Goal: Task Accomplishment & Management: Complete application form

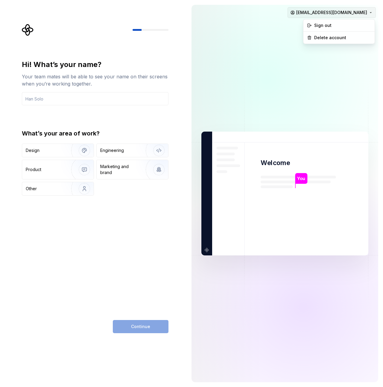
click at [369, 11] on html "Hi! What’s your name? Your team mates will be able to see your name on their sc…" at bounding box center [191, 193] width 383 height 387
click at [322, 25] on div "Sign out" at bounding box center [342, 25] width 57 height 6
click at [64, 233] on div "Hi! What’s your name? Your team mates will be able to see your name on their sc…" at bounding box center [95, 197] width 147 height 274
click at [58, 100] on input "text" at bounding box center [95, 98] width 147 height 13
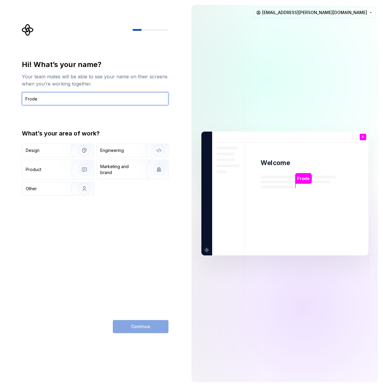
type input "Frode"
click at [29, 113] on div "Hi! What’s your name? Your team mates will be able to see your name on their sc…" at bounding box center [95, 128] width 147 height 136
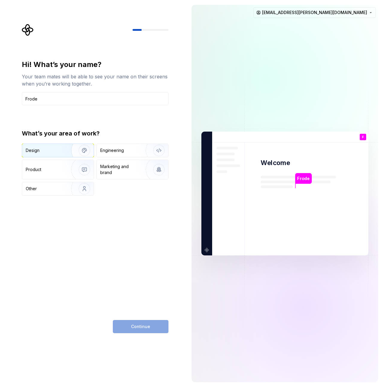
click at [48, 148] on div "Design" at bounding box center [45, 151] width 38 height 6
click at [143, 327] on span "Continue" at bounding box center [140, 327] width 19 height 6
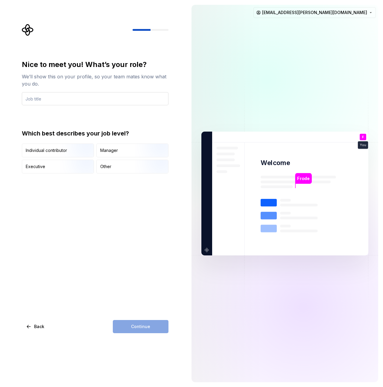
click at [43, 97] on input "text" at bounding box center [95, 98] width 147 height 13
type input "Designer"
click at [88, 223] on div "Nice to meet you! What’s your role? We’ll show this on your profile, so your te…" at bounding box center [95, 197] width 147 height 274
click at [48, 151] on div "Individual contributor" at bounding box center [46, 151] width 41 height 6
click at [138, 331] on button "Continue" at bounding box center [141, 326] width 56 height 13
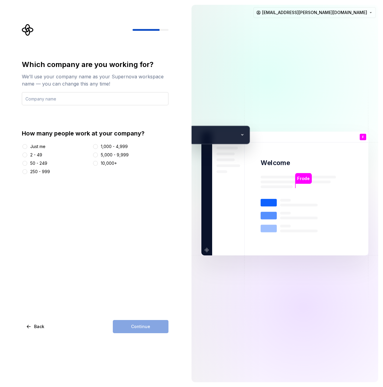
click at [63, 101] on input "text" at bounding box center [95, 98] width 147 height 13
type input "Bouvet"
click at [97, 146] on button "1,000 - 4,999" at bounding box center [95, 146] width 5 height 5
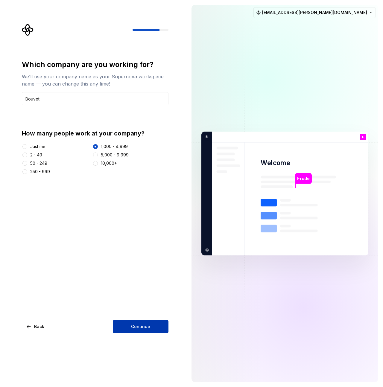
click at [129, 325] on button "Continue" at bounding box center [141, 326] width 56 height 13
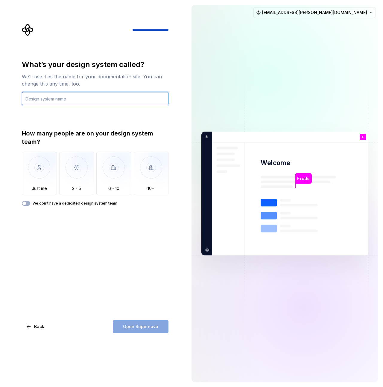
click at [75, 98] on input "text" at bounding box center [95, 98] width 147 height 13
click at [28, 99] on input "Digital_sikkerhet" at bounding box center [95, 98] width 147 height 13
click at [42, 100] on input "Digital_sikkerhet" at bounding box center [95, 98] width 147 height 13
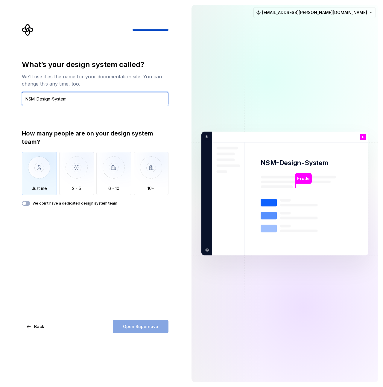
type input "NSM-Design-System"
click at [43, 186] on img "button" at bounding box center [39, 172] width 35 height 40
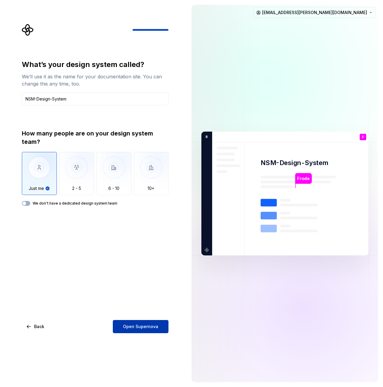
click at [137, 327] on span "Open Supernova" at bounding box center [140, 327] width 35 height 6
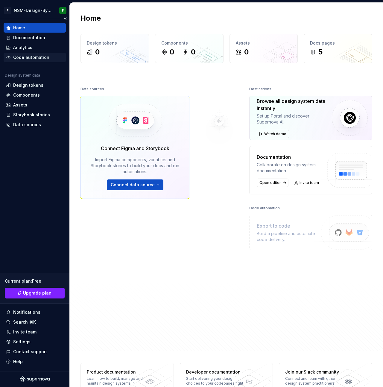
click at [35, 56] on div "Code automation" at bounding box center [31, 57] width 36 height 6
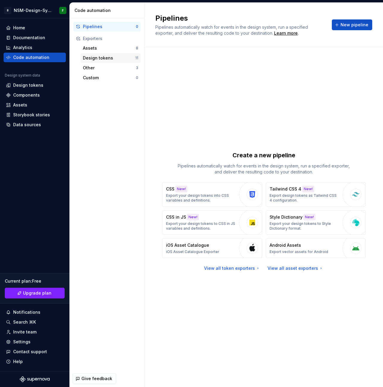
click at [103, 58] on div "Design tokens" at bounding box center [109, 58] width 52 height 6
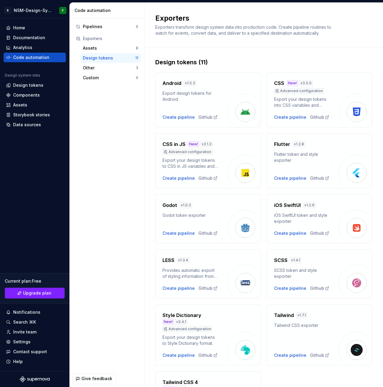
click at [215, 52] on div "Design tokens (11) Android v 1.5.3 Export design tokens for Android Create pipe…" at bounding box center [263, 251] width 217 height 408
click at [91, 26] on div "Pipelines" at bounding box center [109, 27] width 53 height 6
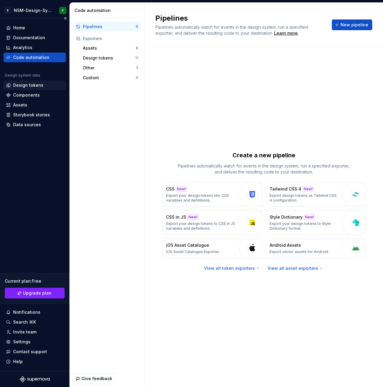
click at [32, 84] on div "Design tokens" at bounding box center [28, 85] width 30 height 6
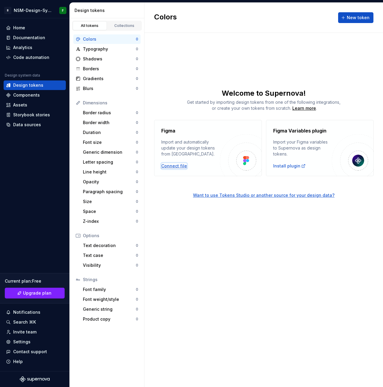
click at [173, 167] on div "Connect file" at bounding box center [174, 166] width 26 height 6
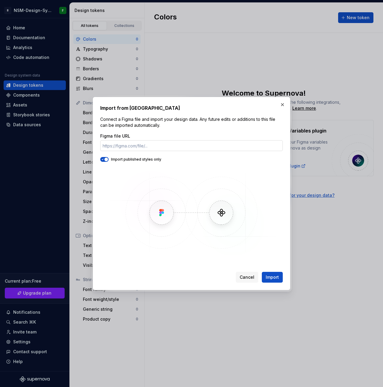
click at [155, 148] on input "Figma file URL" at bounding box center [191, 145] width 183 height 11
click at [139, 146] on input "Figma file URL" at bounding box center [191, 145] width 183 height 11
paste input "https://www.figma.com/design/qBgetJMdA15vsTxeHyUkb5/NSM-Design-System?node-id=8…"
type input "https://www.figma.com/design/qBgetJMdA15vsTxeHyUkb5/NSM-Design-System?node-id=8…"
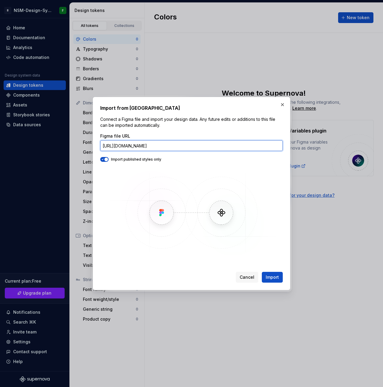
scroll to position [0, 0]
click at [272, 278] on span "Import" at bounding box center [272, 278] width 13 height 6
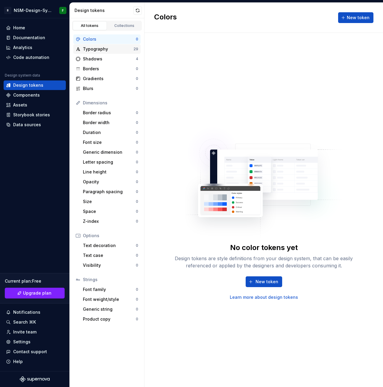
click at [110, 50] on div "Typography" at bounding box center [108, 49] width 51 height 6
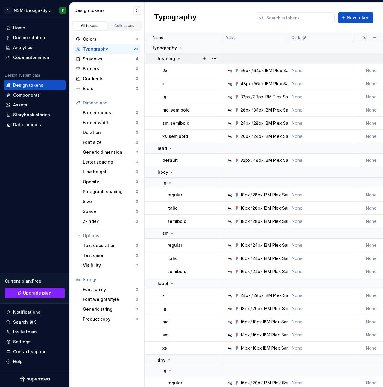
click at [178, 58] on icon at bounding box center [178, 58] width 5 height 5
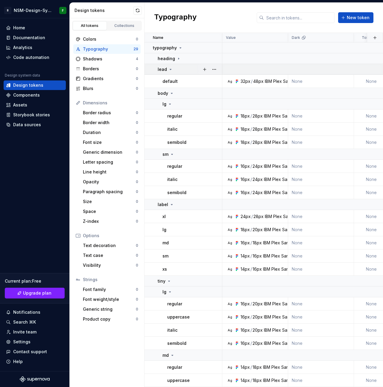
click at [170, 69] on icon at bounding box center [170, 69] width 1 height 1
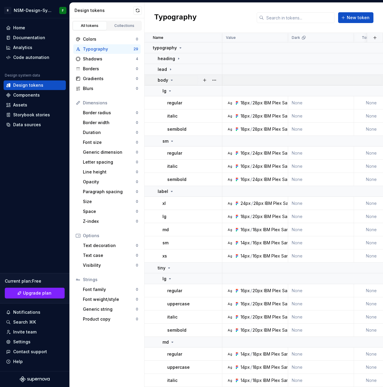
click at [171, 79] on icon at bounding box center [171, 80] width 5 height 5
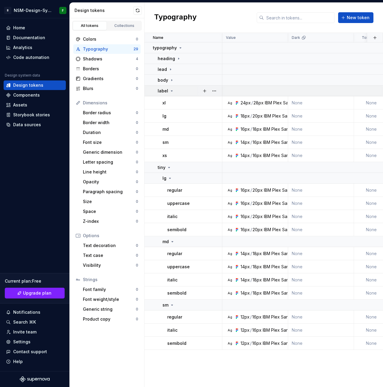
click at [171, 89] on icon at bounding box center [171, 91] width 5 height 5
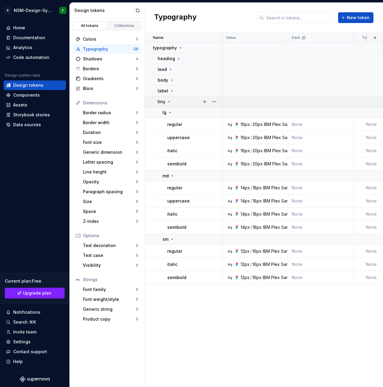
click at [170, 102] on icon at bounding box center [169, 101] width 5 height 5
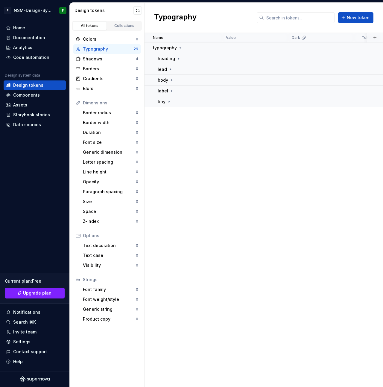
click at [184, 126] on div "Name Value Dark Token set Description Last updated typography heading lead body…" at bounding box center [264, 210] width 239 height 354
click at [176, 59] on icon at bounding box center [178, 58] width 5 height 5
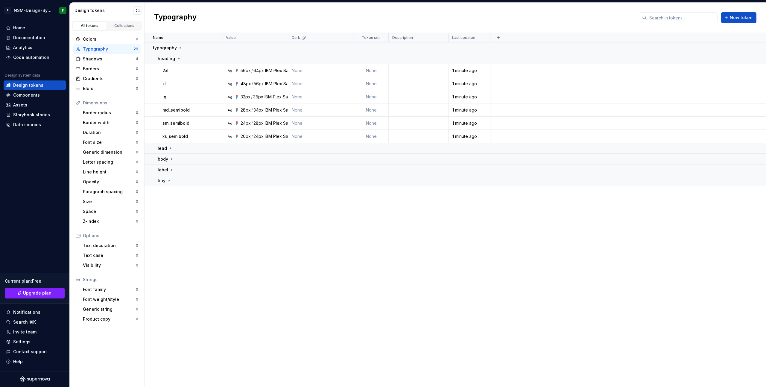
click at [383, 260] on div "Name Value Dark Token set Description Last updated typography heading 2xl Ag 56…" at bounding box center [456, 210] width 622 height 354
click at [106, 57] on div "Shadows" at bounding box center [109, 59] width 53 height 6
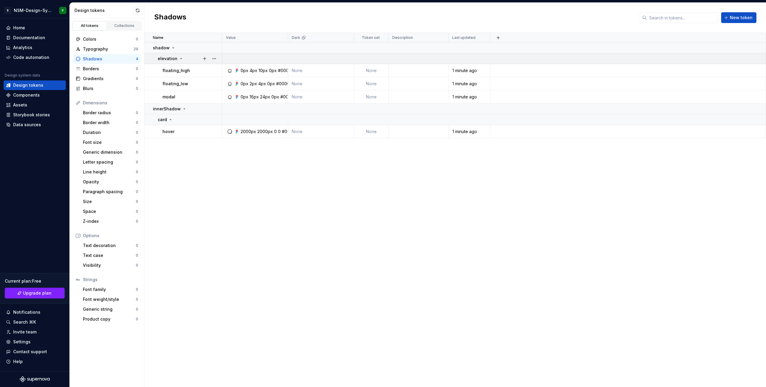
click at [179, 58] on icon at bounding box center [181, 58] width 5 height 5
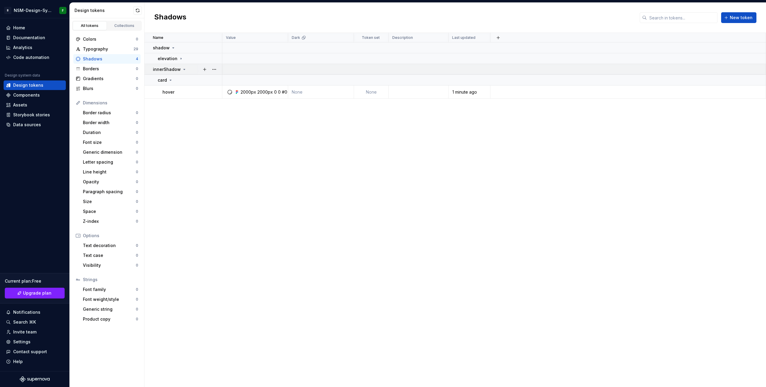
click at [182, 71] on icon at bounding box center [184, 69] width 5 height 5
click at [184, 114] on div "Name Value Dark Token set Description Last updated shadow elevation innerShadow" at bounding box center [456, 210] width 622 height 354
click at [180, 59] on icon at bounding box center [181, 58] width 5 height 5
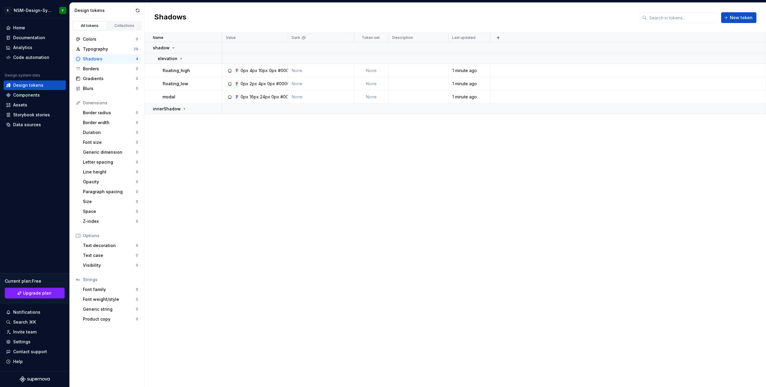
click at [190, 149] on div "Name Value Dark Token set Description Last updated shadow elevation floating_hi…" at bounding box center [456, 210] width 622 height 354
click at [113, 50] on div "Typography" at bounding box center [108, 49] width 51 height 6
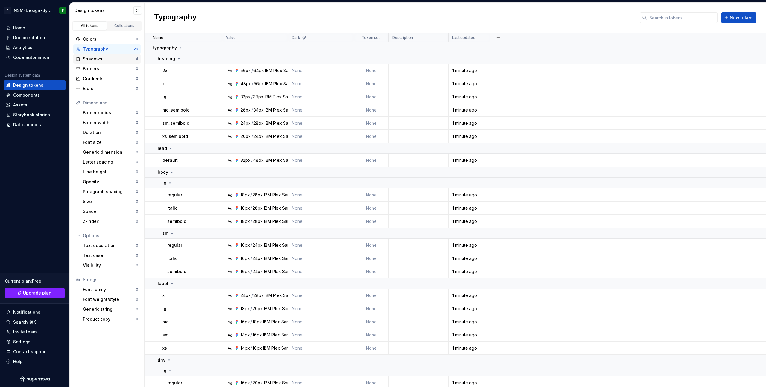
click at [105, 59] on div "Shadows" at bounding box center [109, 59] width 53 height 6
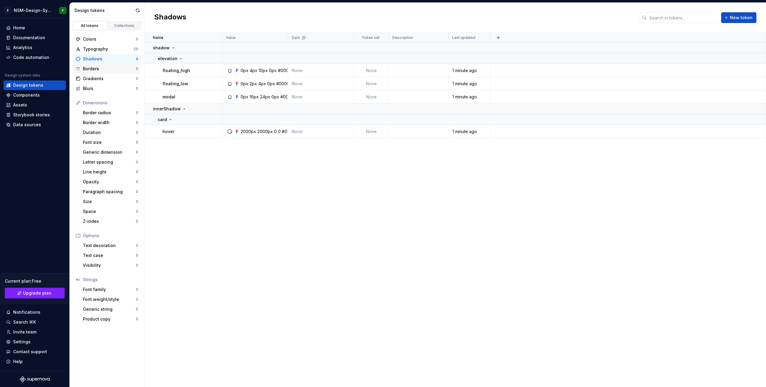
click at [107, 69] on div "Borders" at bounding box center [109, 69] width 53 height 6
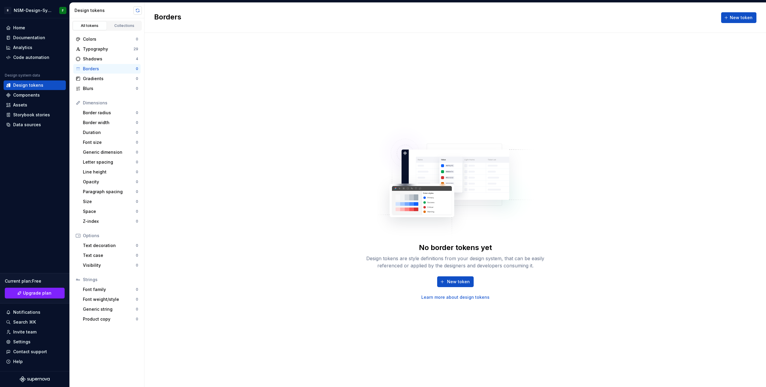
click at [137, 11] on button "button" at bounding box center [138, 10] width 8 height 8
click at [194, 92] on div "No border tokens yet Design tokens are style definitions from your design syste…" at bounding box center [456, 210] width 622 height 354
click at [28, 97] on div "Components" at bounding box center [26, 95] width 27 height 6
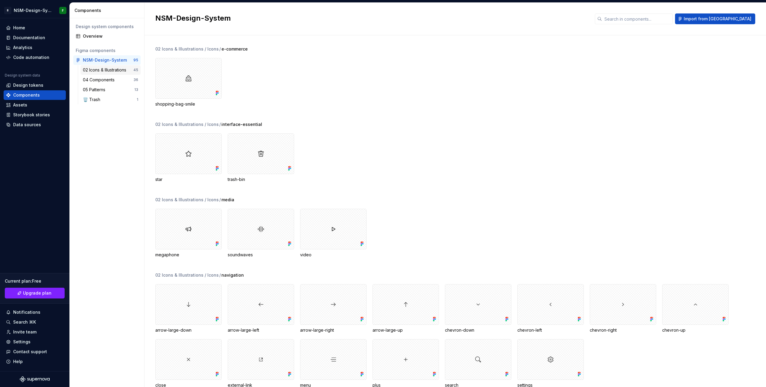
click at [107, 69] on div "02 Icons & Illustrations" at bounding box center [106, 70] width 46 height 6
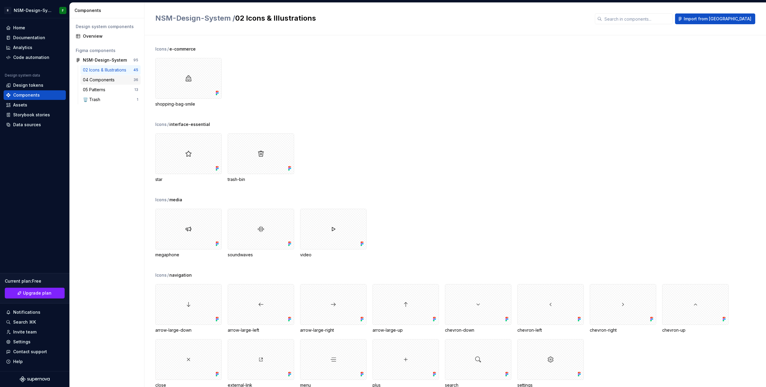
click at [113, 77] on div "04 Components" at bounding box center [100, 80] width 34 height 6
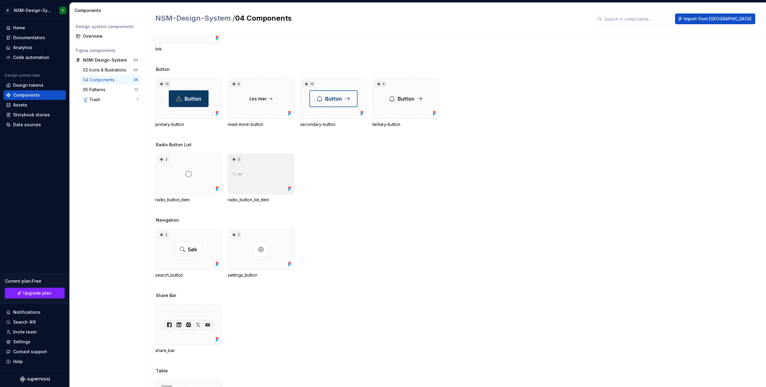
scroll to position [652, 0]
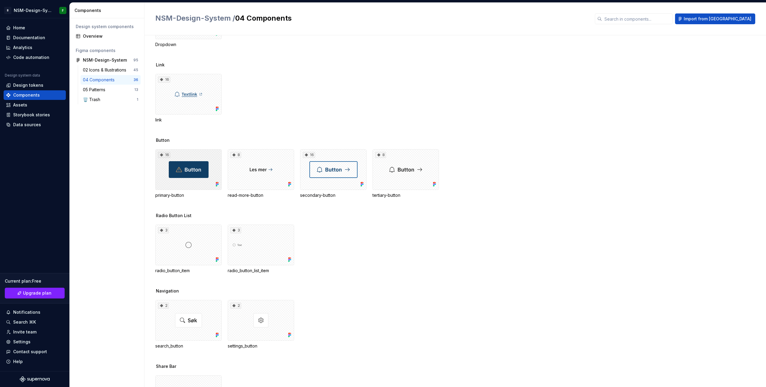
click at [188, 169] on div "16" at bounding box center [188, 169] width 66 height 41
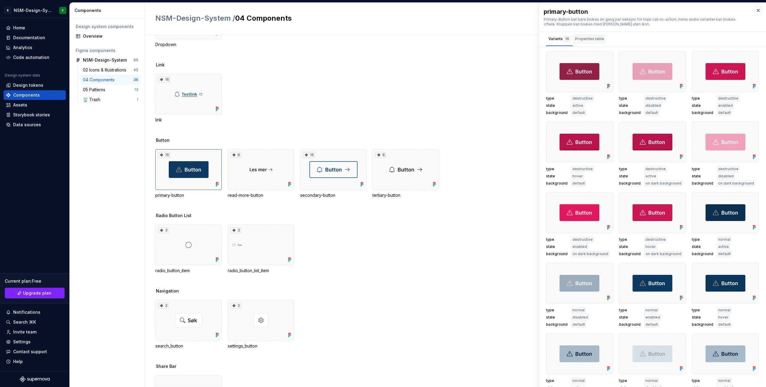
click at [383, 41] on div "Properties table" at bounding box center [589, 39] width 29 height 6
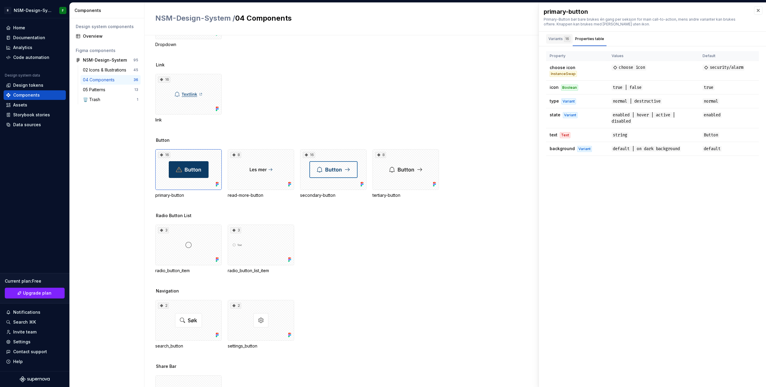
click at [383, 39] on div "Variants 16" at bounding box center [560, 39] width 22 height 6
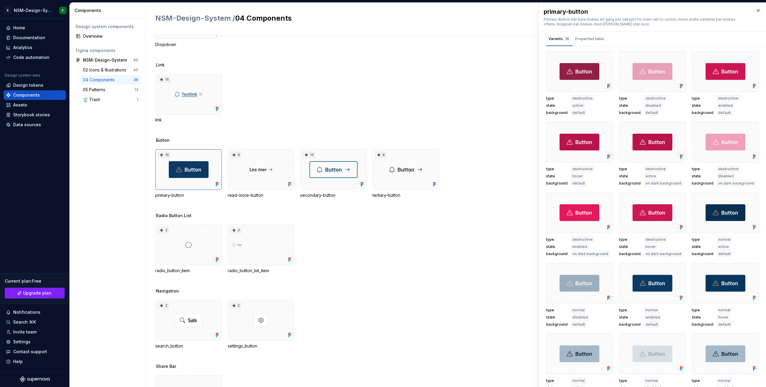
click at [383, 92] on div "16 link" at bounding box center [460, 98] width 611 height 49
click at [383, 10] on button "button" at bounding box center [758, 10] width 8 height 8
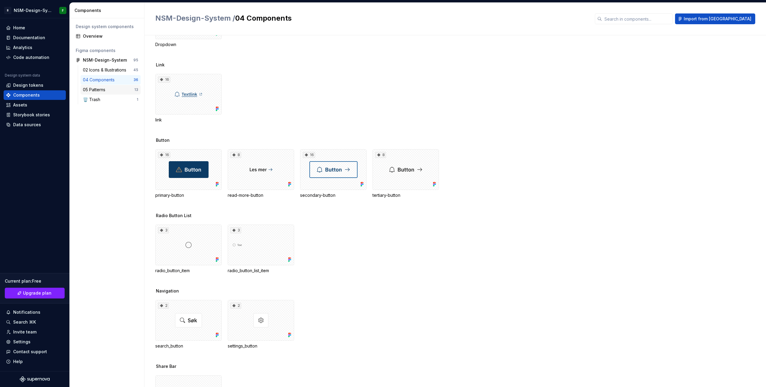
click at [110, 92] on div "05 Patterns" at bounding box center [108, 90] width 51 height 6
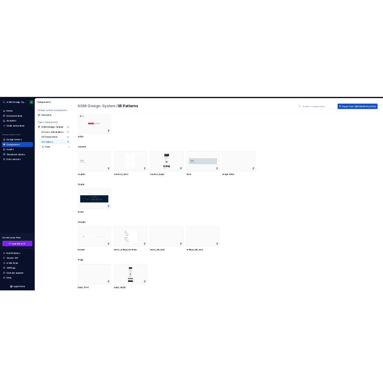
scroll to position [27, 0]
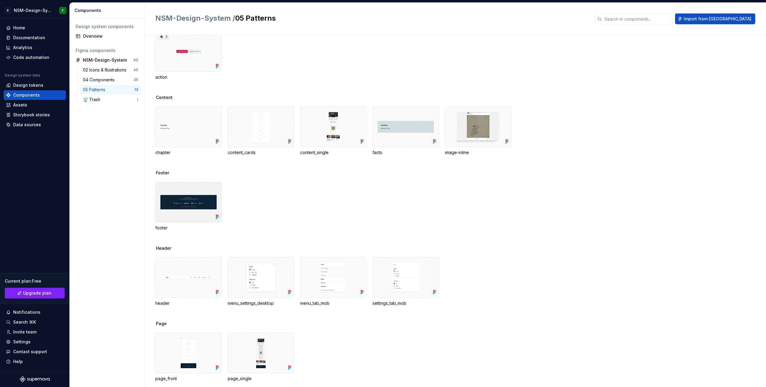
click at [199, 205] on div at bounding box center [188, 202] width 66 height 41
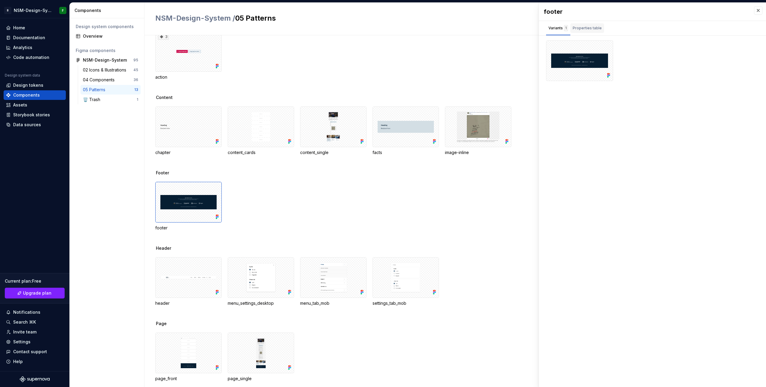
click at [383, 27] on div "Properties table" at bounding box center [587, 28] width 29 height 6
click at [383, 26] on div "Variants 1" at bounding box center [558, 28] width 19 height 6
click at [102, 97] on div "🗑️ Trash" at bounding box center [93, 100] width 20 height 6
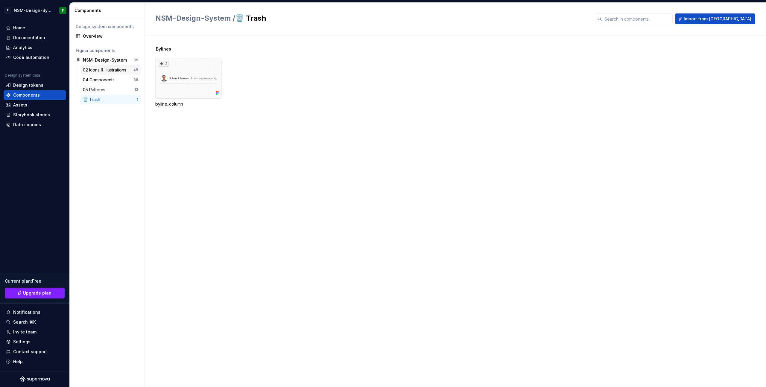
click at [109, 67] on div "02 Icons & Illustrations" at bounding box center [106, 70] width 46 height 6
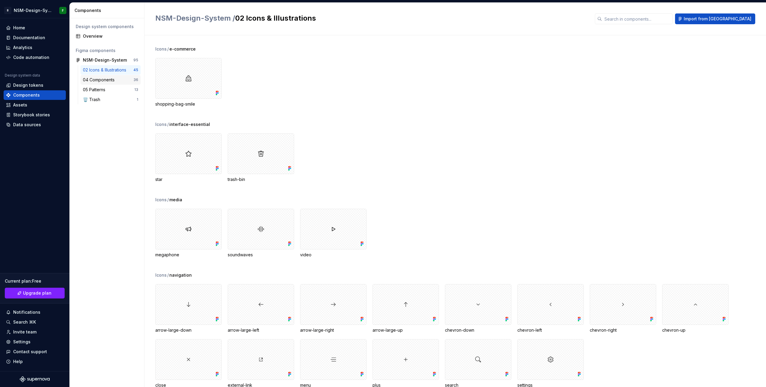
click at [105, 80] on div "04 Components" at bounding box center [100, 80] width 34 height 6
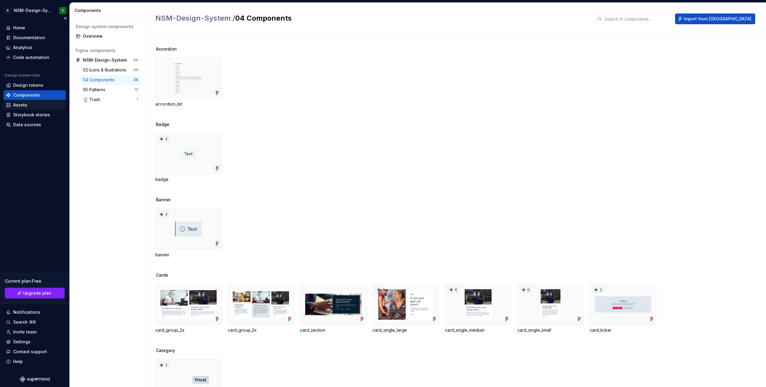
click at [46, 106] on div "Assets" at bounding box center [34, 105] width 57 height 6
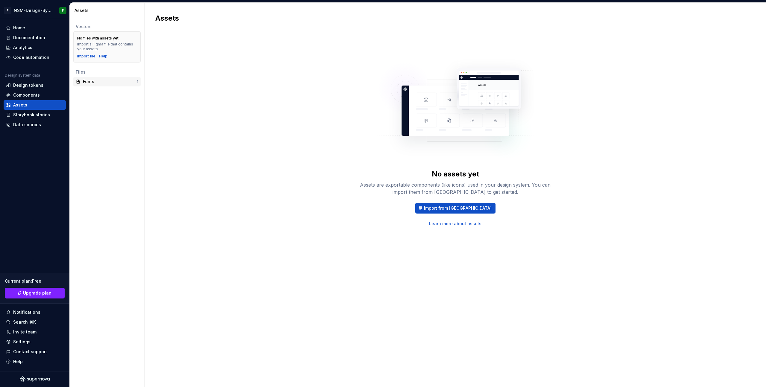
click at [94, 82] on div "Fonts" at bounding box center [110, 82] width 54 height 6
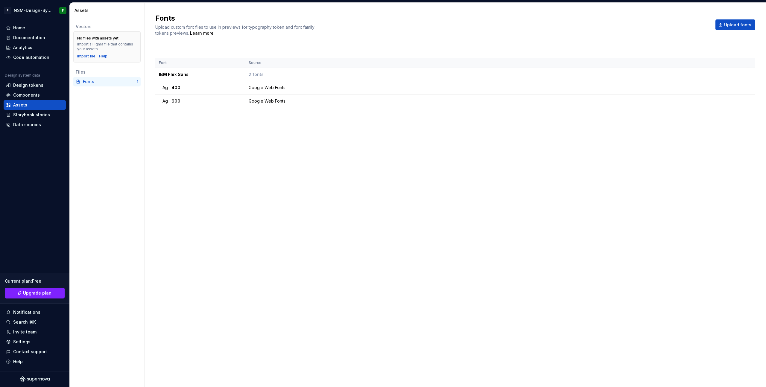
click at [203, 148] on div "Font Source IBM Plex Sans 2 fonts Ag 400 Google Web Fonts Ag 600 Google Web Fon…" at bounding box center [455, 211] width 600 height 307
click at [40, 115] on div "Storybook stories" at bounding box center [31, 115] width 37 height 6
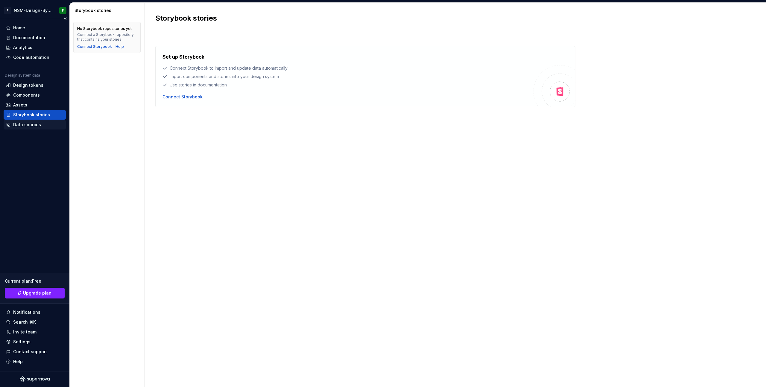
click at [35, 125] on div "Data sources" at bounding box center [27, 125] width 28 height 6
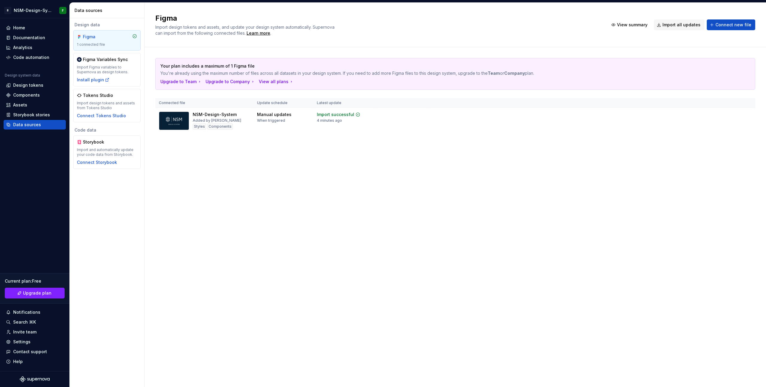
click at [238, 178] on div "Figma Import design tokens and assets, and update your design system automatica…" at bounding box center [456, 195] width 622 height 385
click at [31, 86] on div "Design tokens" at bounding box center [28, 85] width 30 height 6
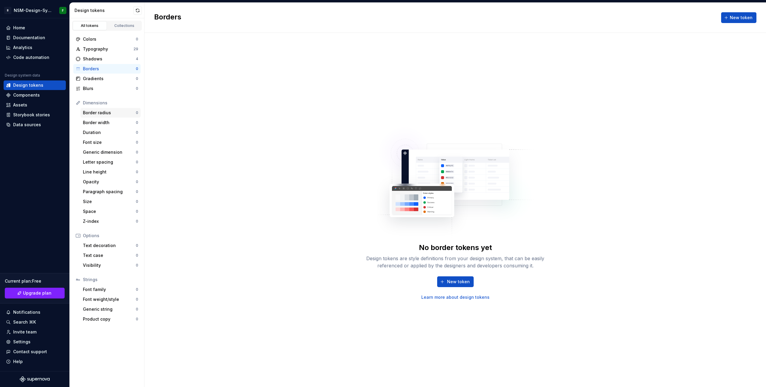
click at [103, 113] on div "Border radius" at bounding box center [109, 113] width 53 height 6
click at [121, 26] on div "Collections" at bounding box center [125, 25] width 30 height 5
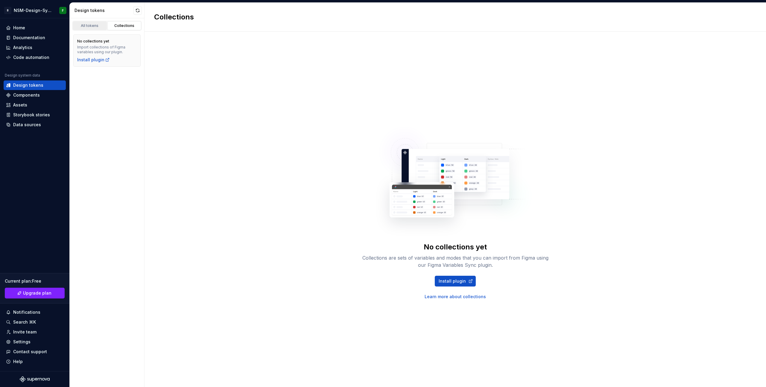
click at [93, 25] on div "All tokens" at bounding box center [90, 25] width 30 height 5
